Goal: Check status

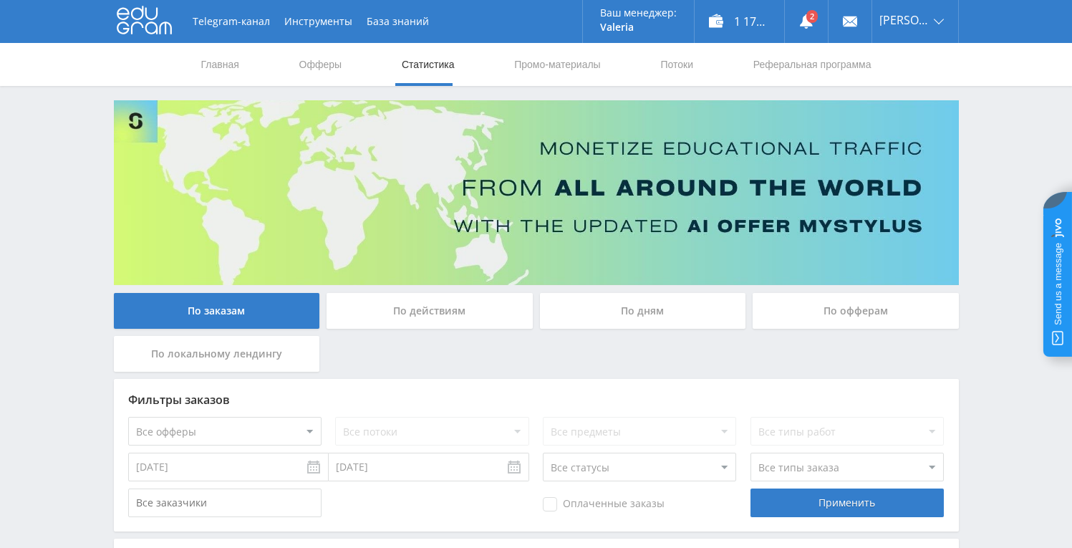
click at [604, 322] on div "По дням" at bounding box center [643, 311] width 206 height 36
click at [0, 0] on input "По дням" at bounding box center [0, 0] width 0 height 0
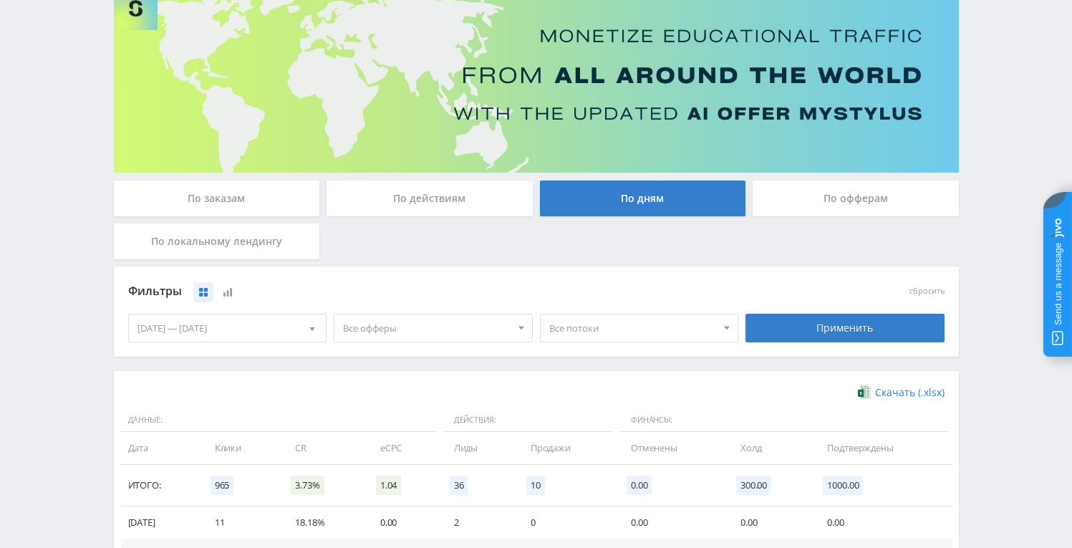
scroll to position [47, 0]
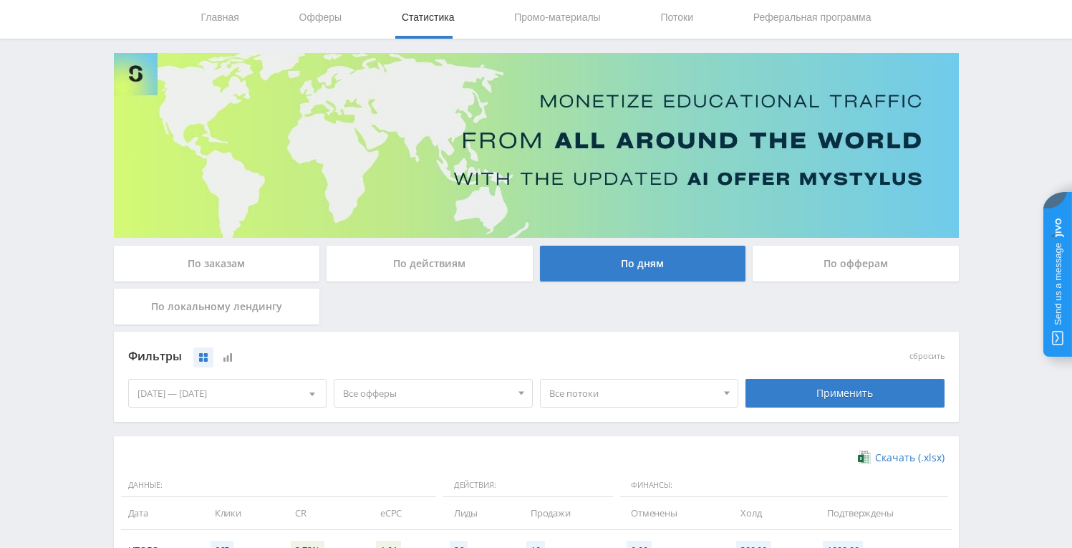
click at [263, 266] on div "По заказам" at bounding box center [217, 264] width 206 height 36
click at [0, 0] on input "По заказам" at bounding box center [0, 0] width 0 height 0
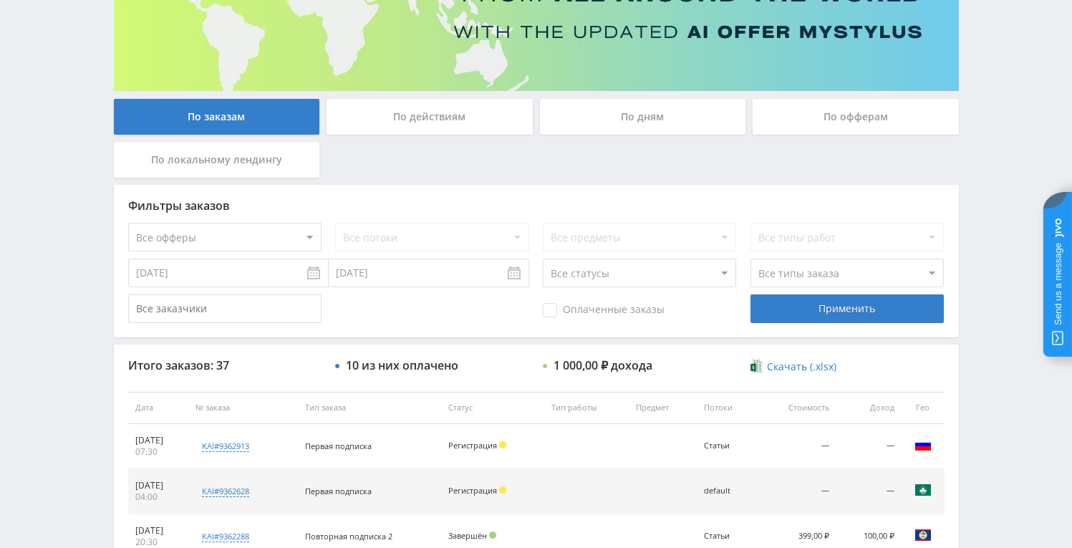
scroll to position [0, 0]
